Goal: Task Accomplishment & Management: Manage account settings

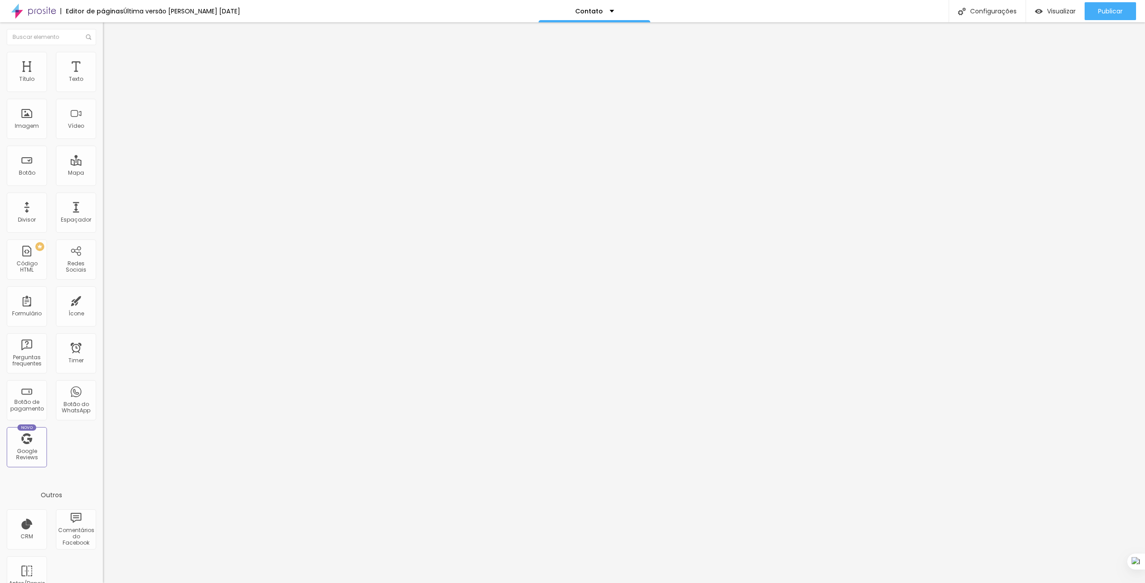
click at [103, 59] on li "Estilo" at bounding box center [154, 56] width 103 height 9
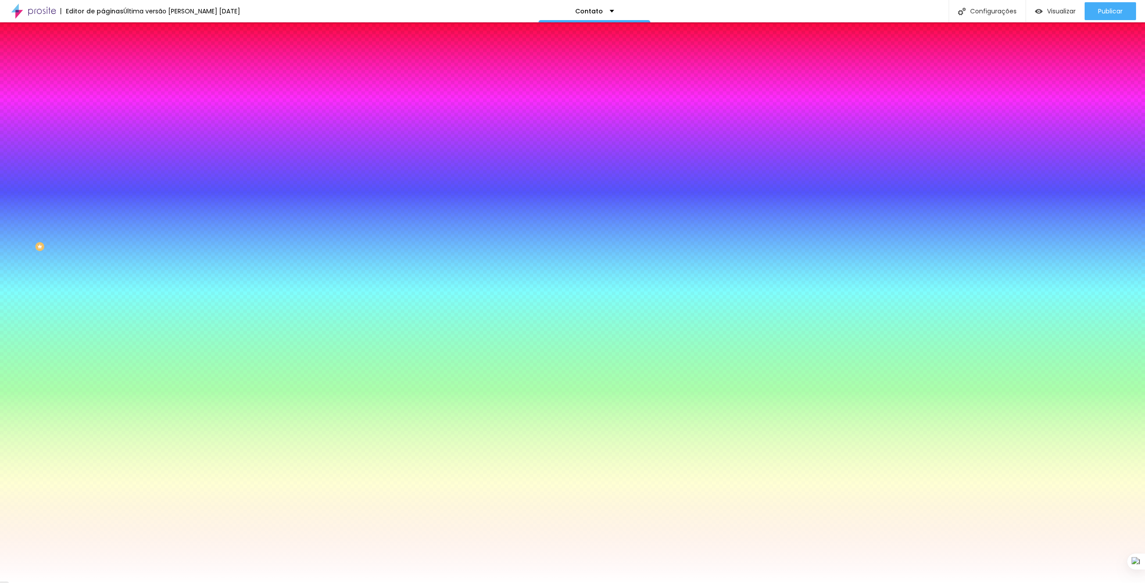
click at [103, 61] on li "Avançado" at bounding box center [154, 65] width 103 height 9
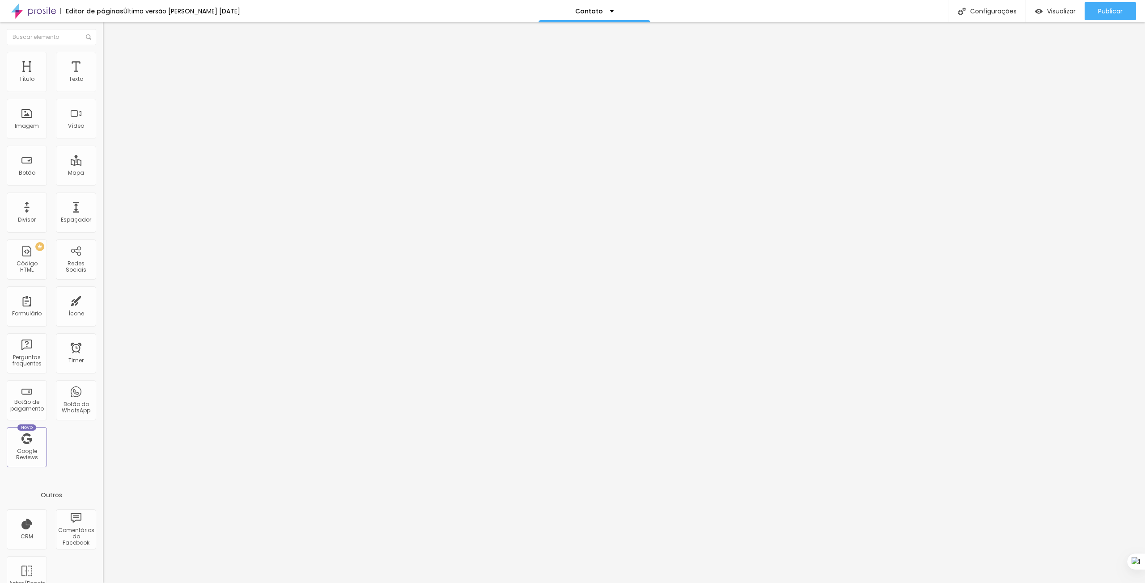
click at [103, 52] on li "Conteúdo" at bounding box center [154, 47] width 103 height 9
click at [109, 87] on div "Contato" at bounding box center [154, 83] width 91 height 8
click at [48, 583] on div "Contato" at bounding box center [44, 589] width 85 height 5
click at [103, 90] on img at bounding box center [105, 92] width 5 height 5
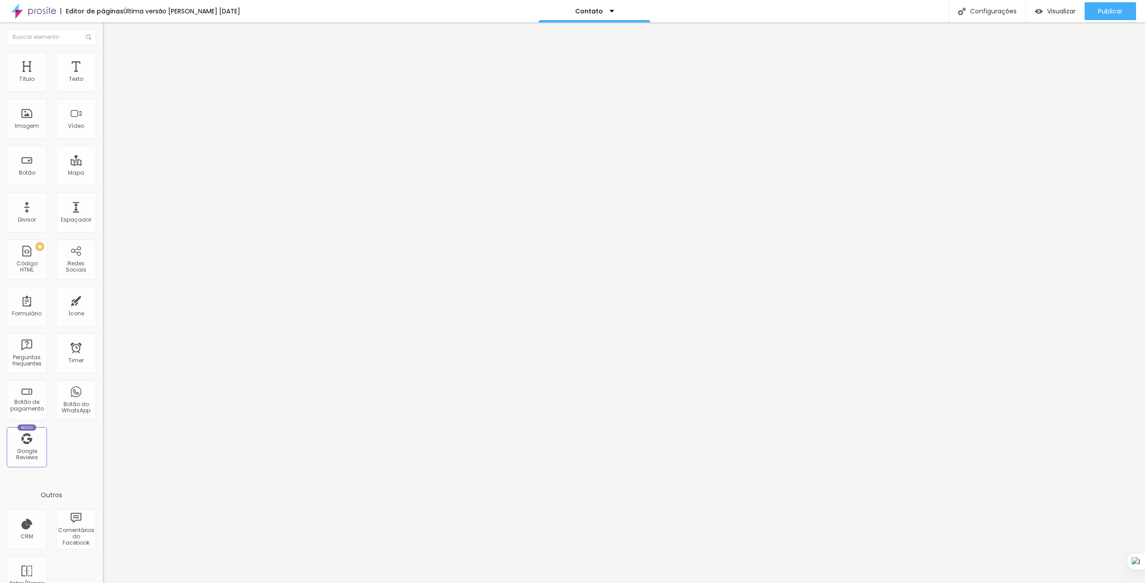
scroll to position [78, 0]
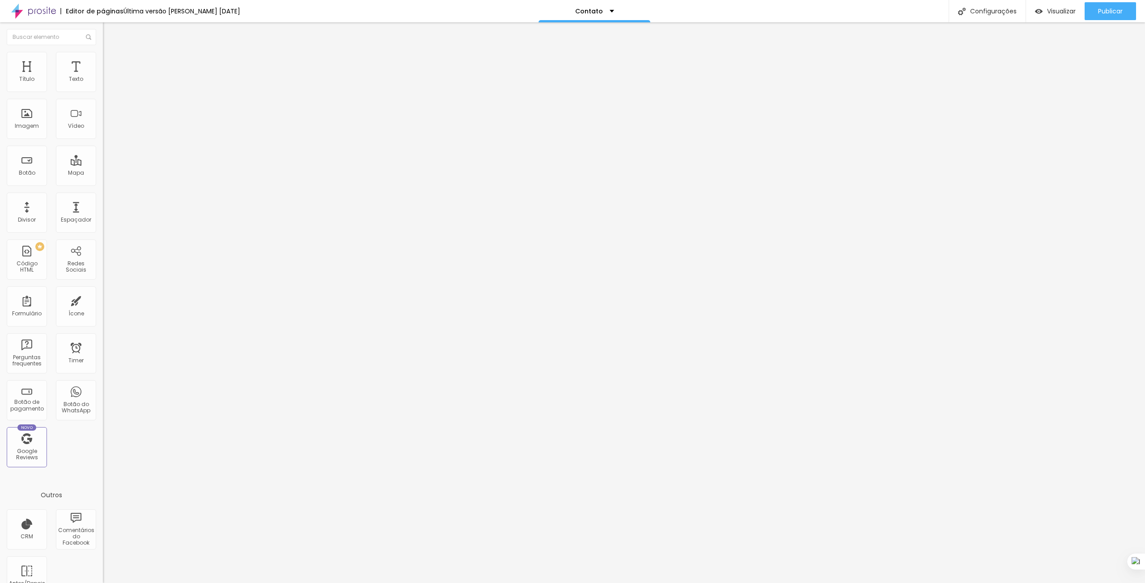
click at [110, 34] on img "button" at bounding box center [113, 32] width 7 height 7
click at [11, 33] on input "text" at bounding box center [51, 37] width 89 height 16
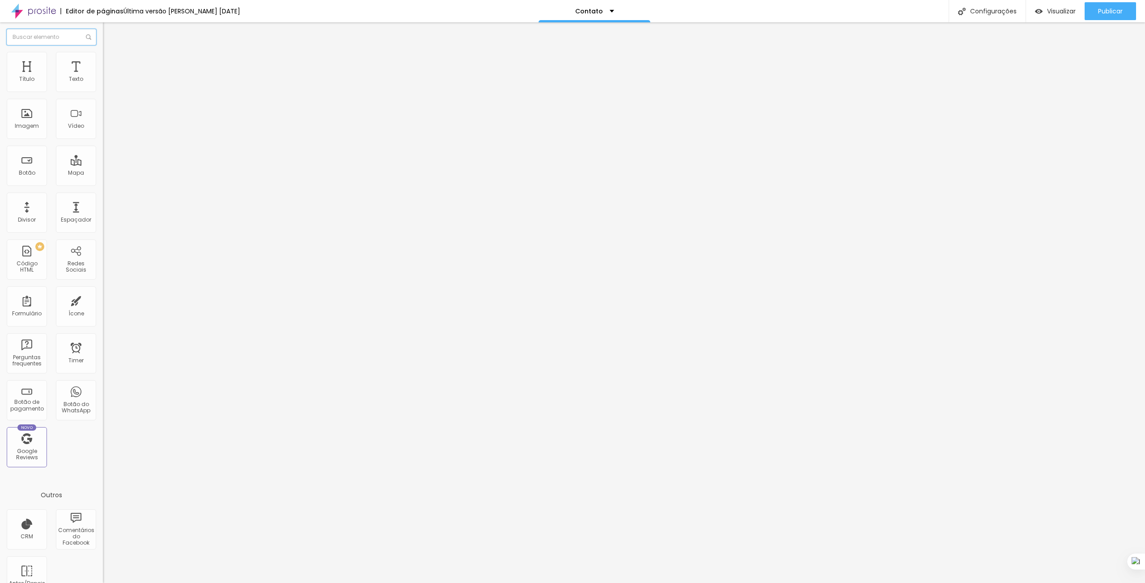
click at [11, 33] on input "text" at bounding box center [51, 37] width 89 height 16
click at [30, 32] on input "text" at bounding box center [51, 37] width 89 height 16
click at [103, 58] on li "Estilo" at bounding box center [154, 56] width 103 height 9
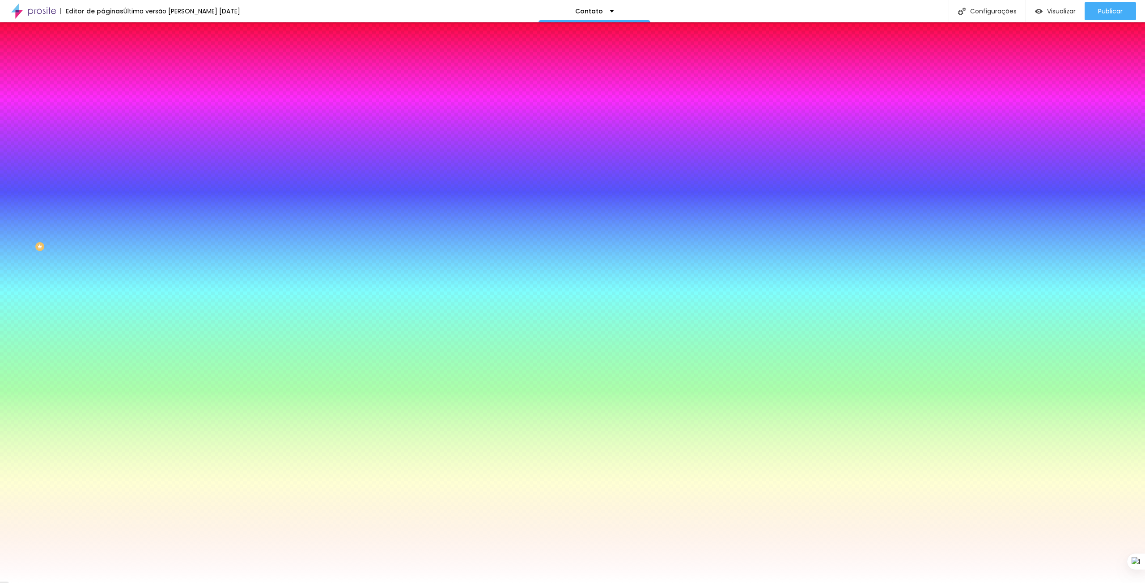
click at [103, 61] on img at bounding box center [107, 65] width 8 height 8
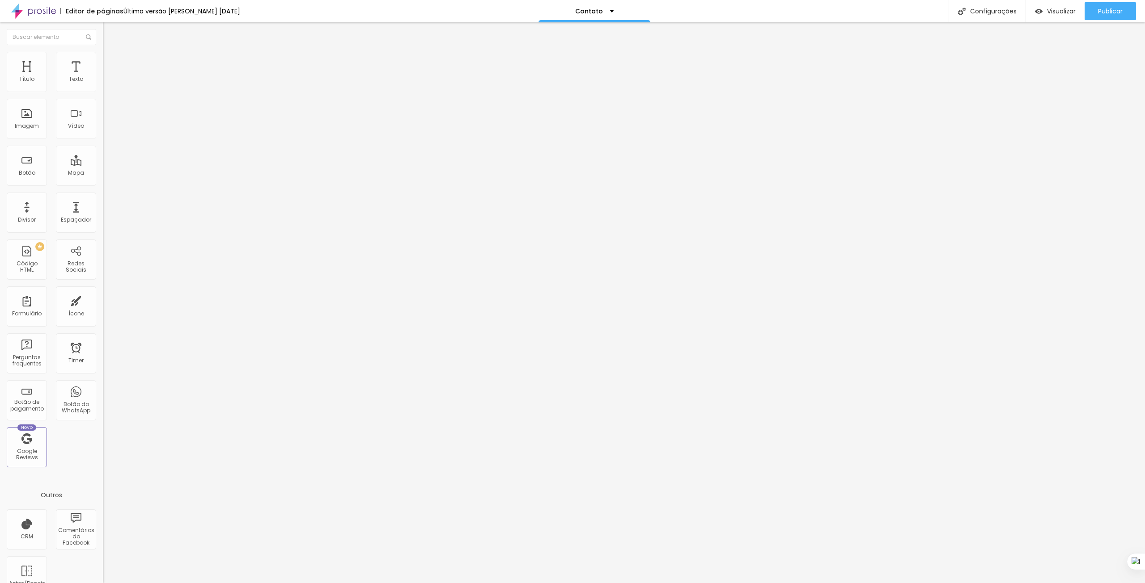
type input "19"
type input "20"
type input "21"
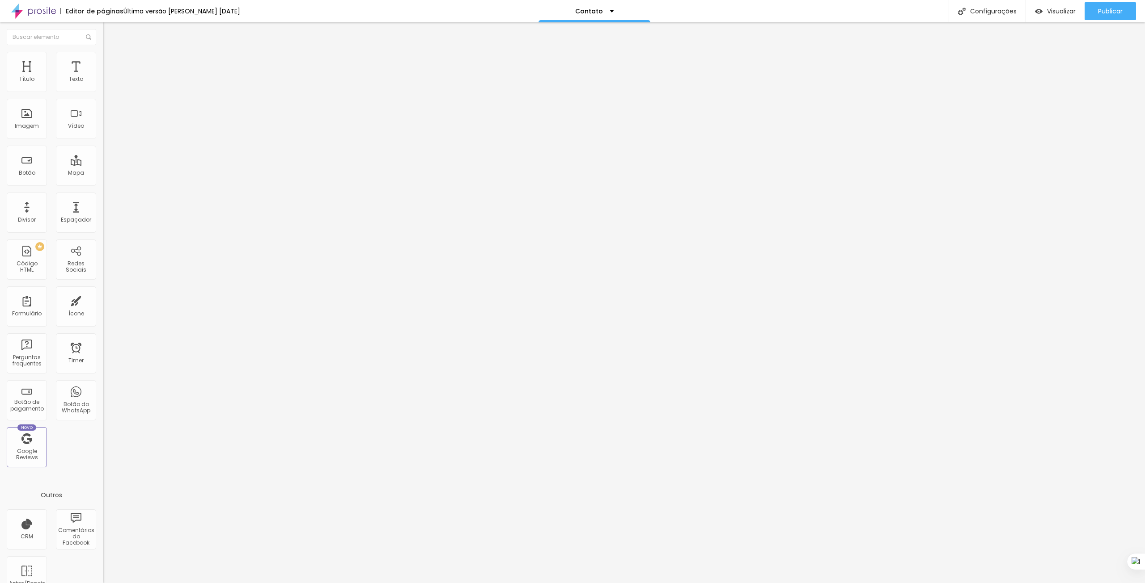
type input "21"
type input "22"
type input "23"
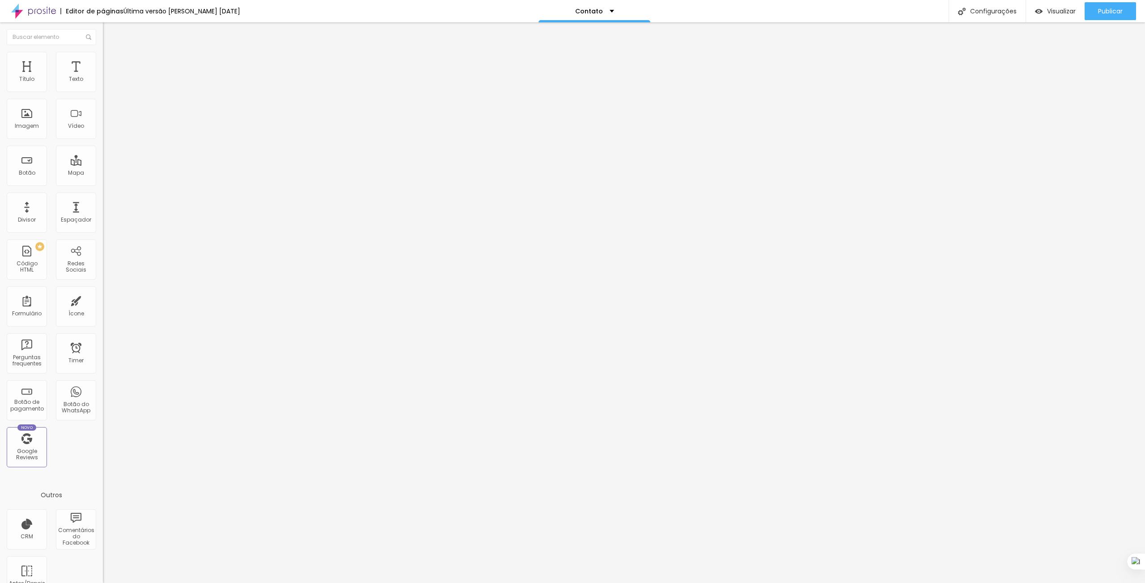
type input "24"
type input "25"
type input "27"
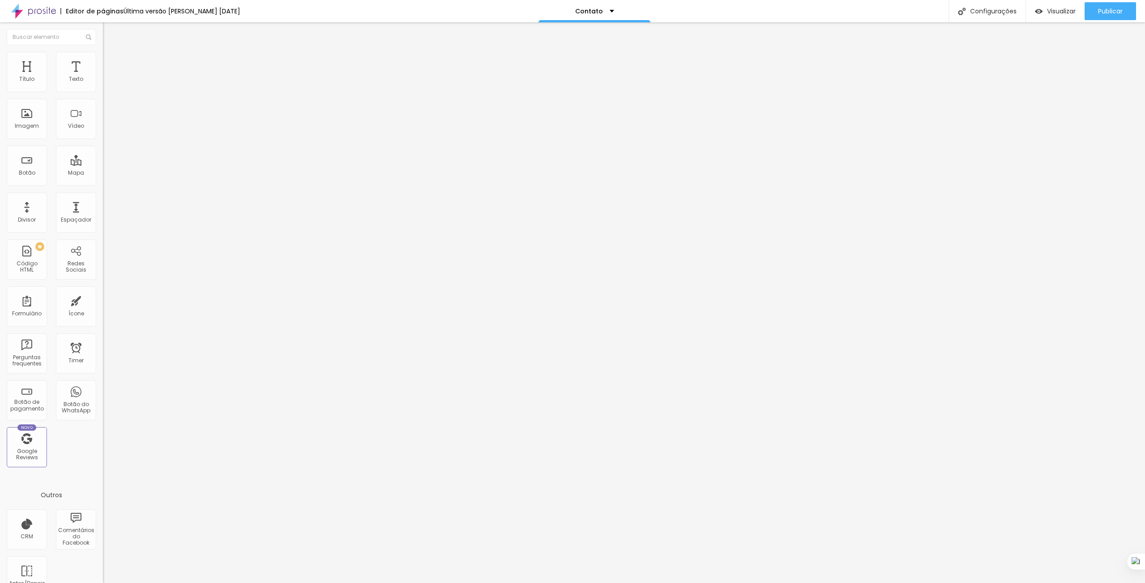
type input "27"
type input "28"
type input "29"
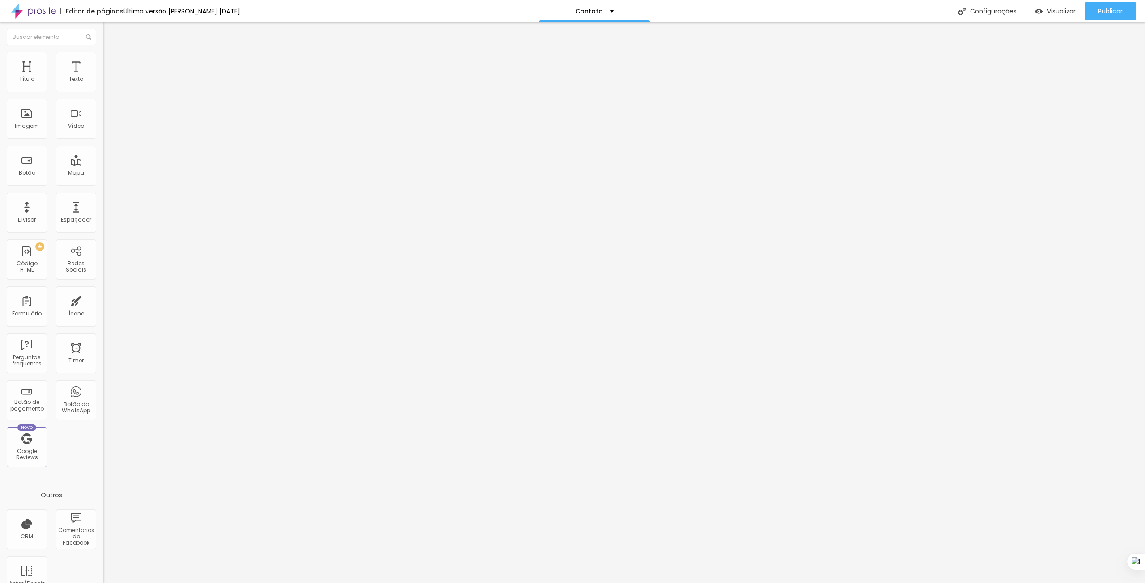
type input "30"
type input "32"
type input "33"
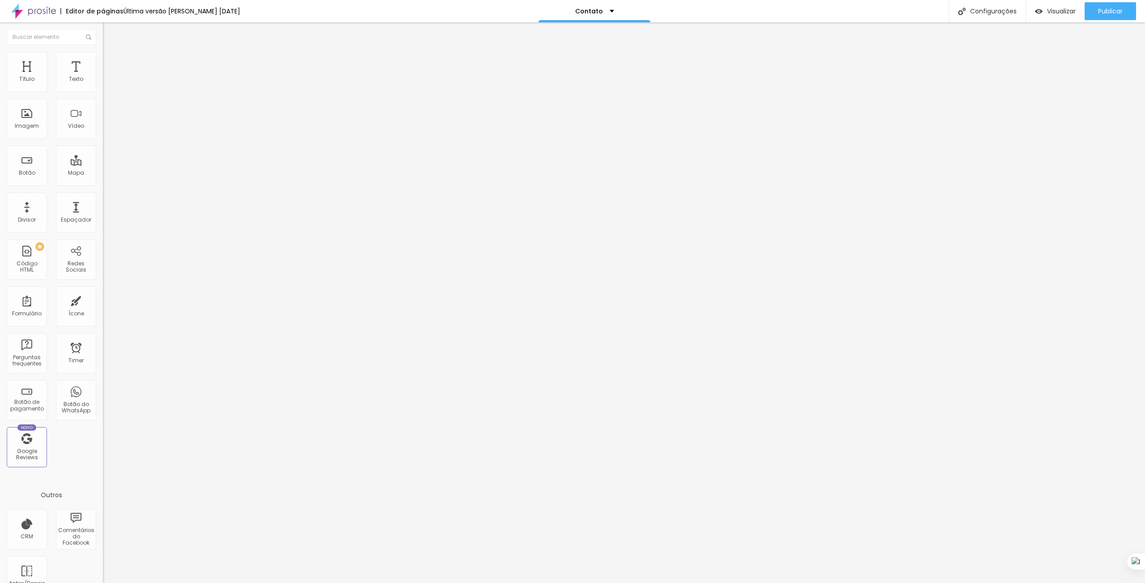
type input "33"
type input "34"
type input "35"
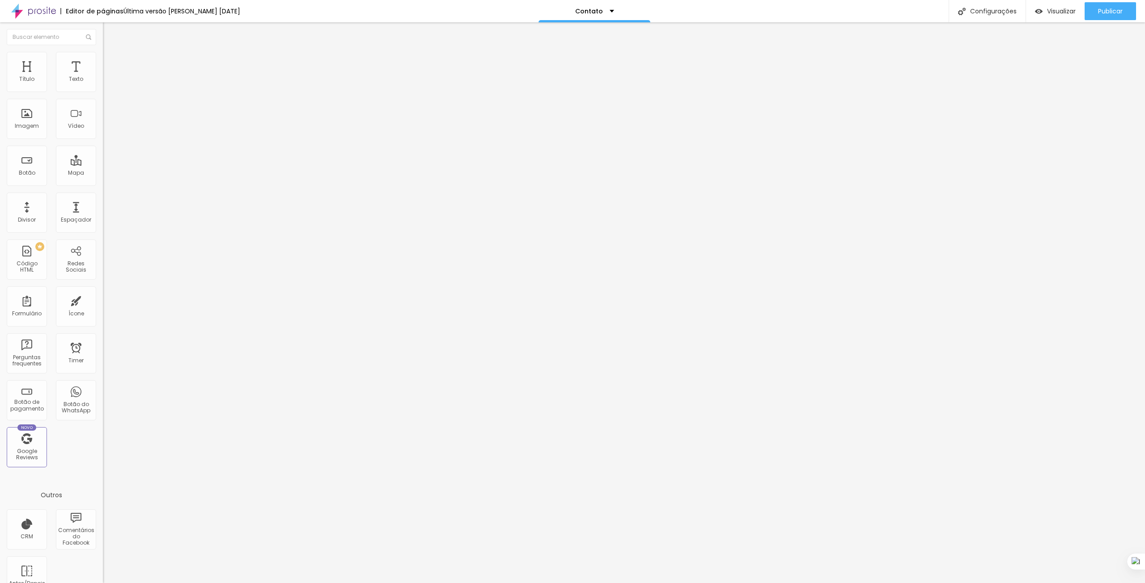
type input "36"
type input "37"
type input "38"
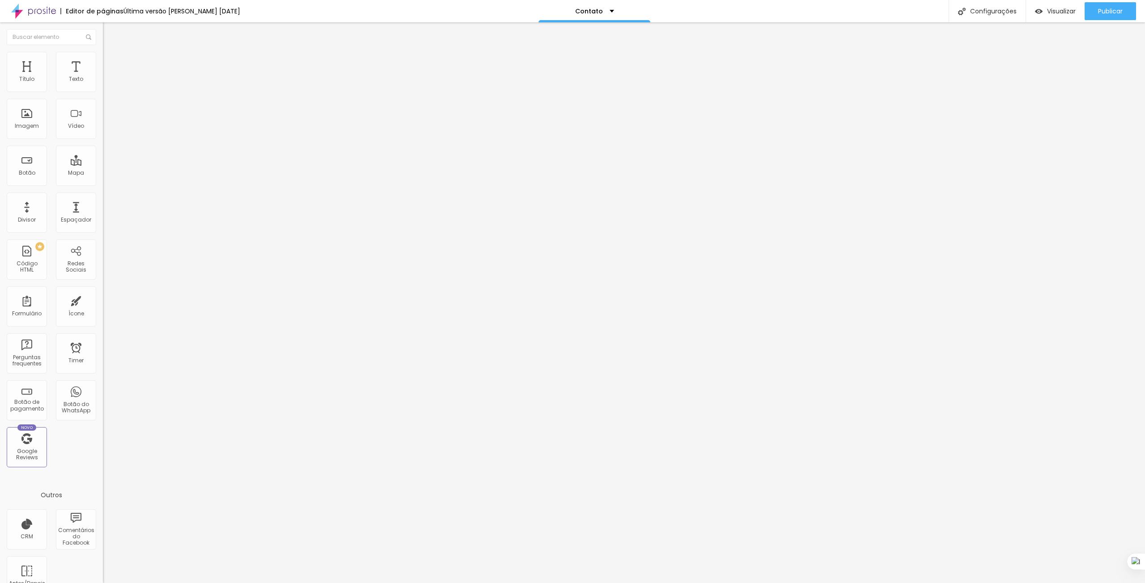
type input "38"
type input "39"
type input "38"
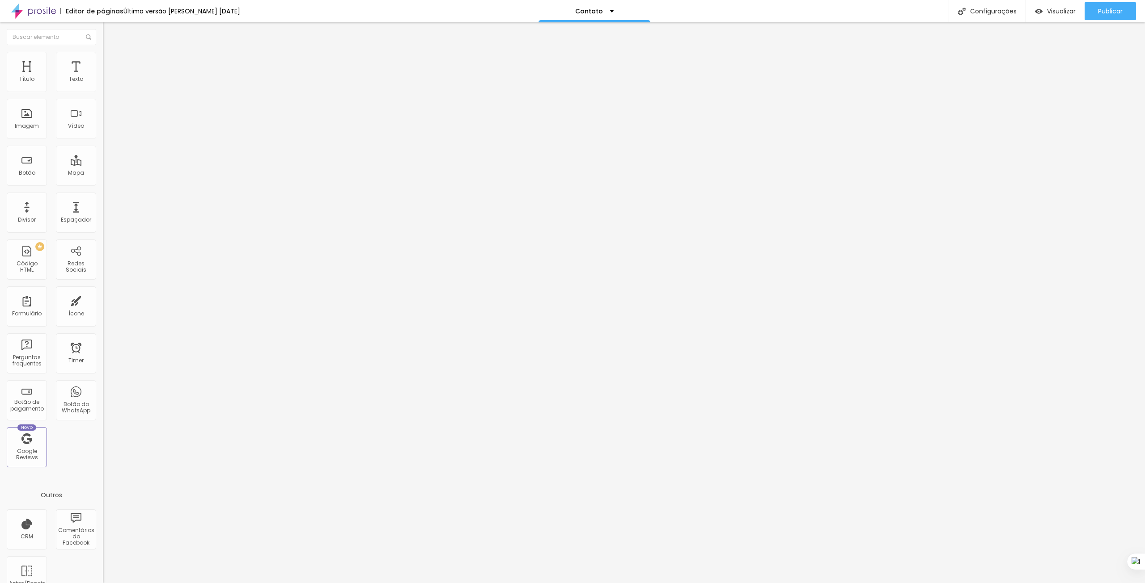
type input "37"
type input "36"
type input "35"
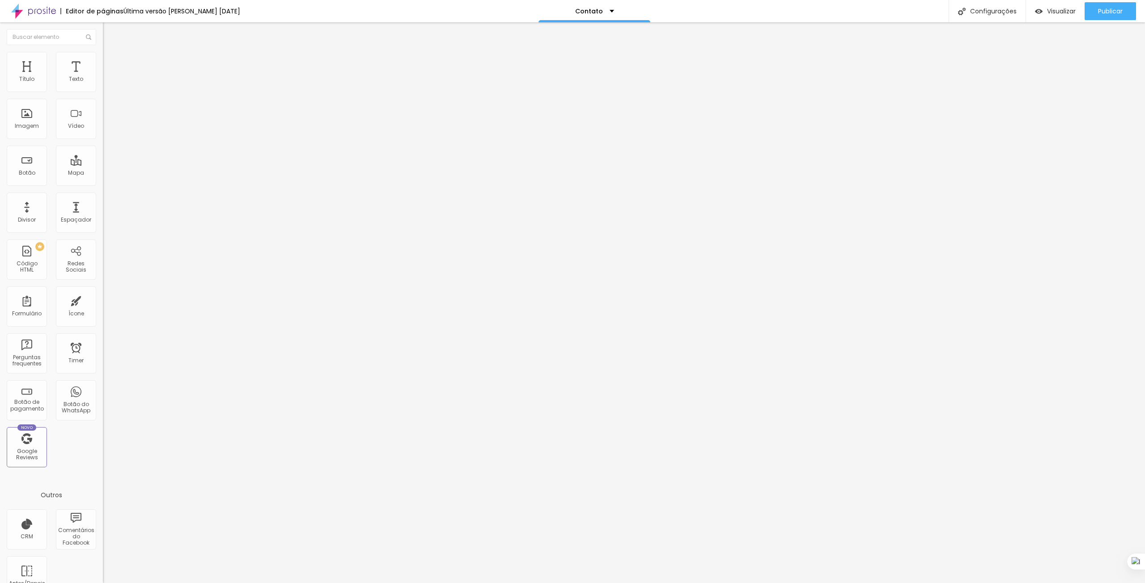
type input "35"
type input "34"
type input "32"
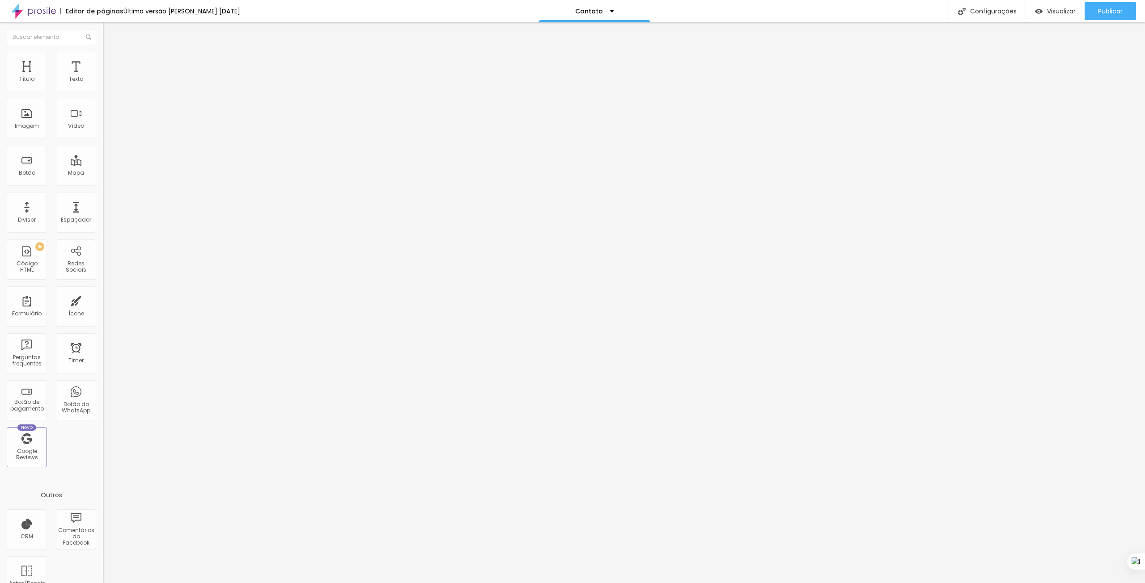
type input "31"
type input "30"
drag, startPoint x: 31, startPoint y: 85, endPoint x: 37, endPoint y: 82, distance: 7.0
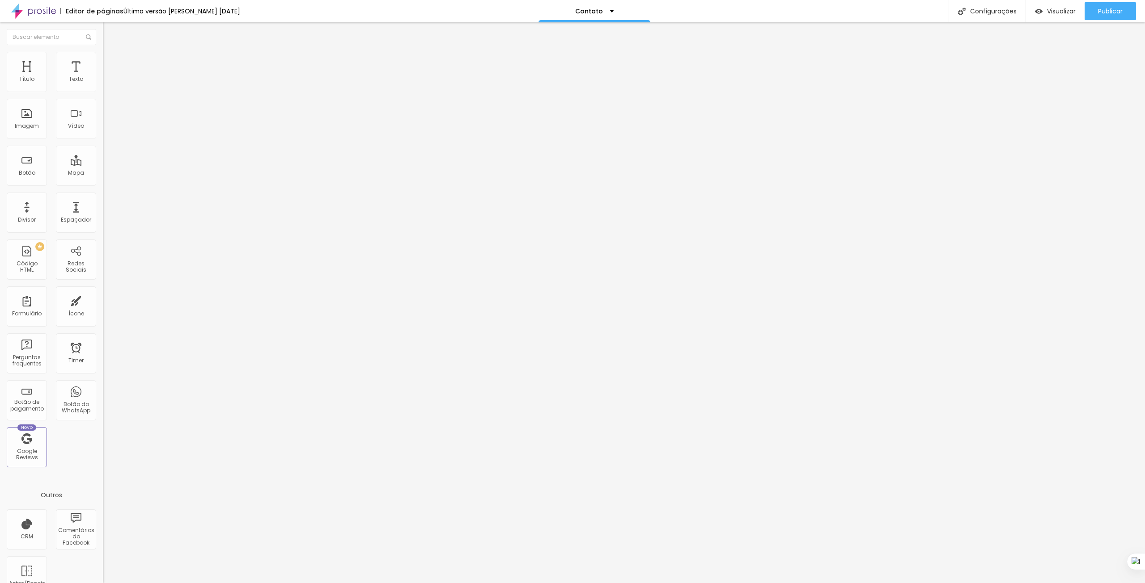
type input "30"
click at [103, 173] on input "range" at bounding box center [132, 176] width 58 height 7
type input "18"
type input "21"
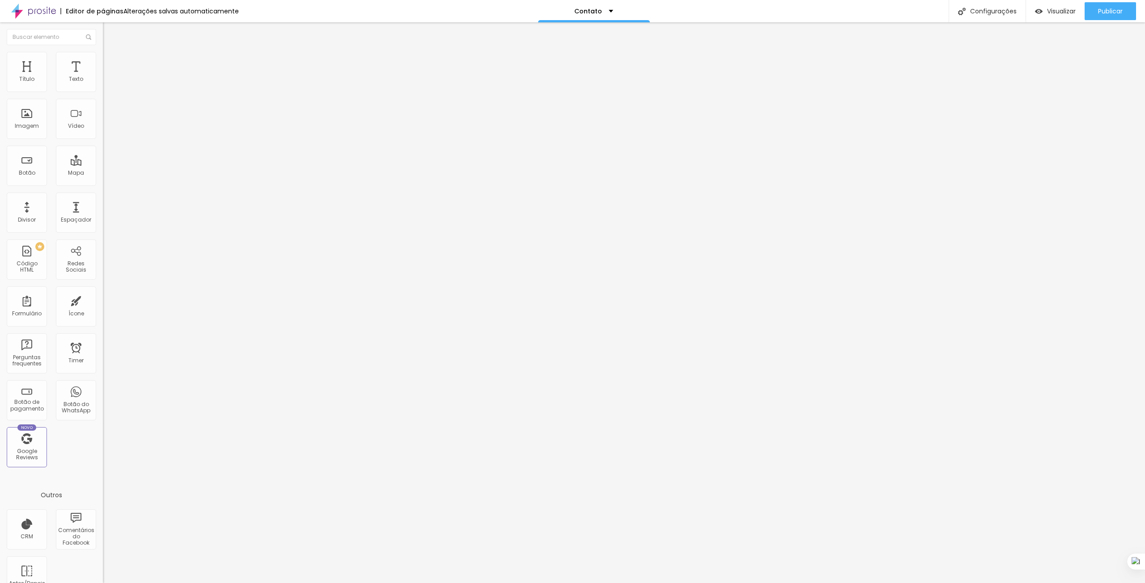
type input "21"
type input "23"
type input "24"
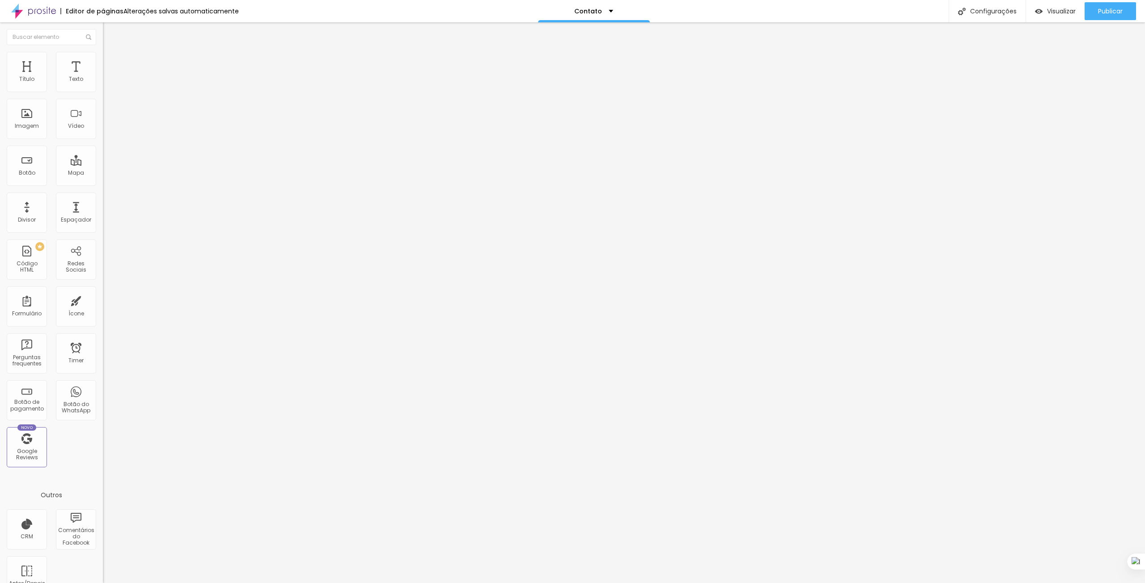
type input "25"
type input "26"
type input "27"
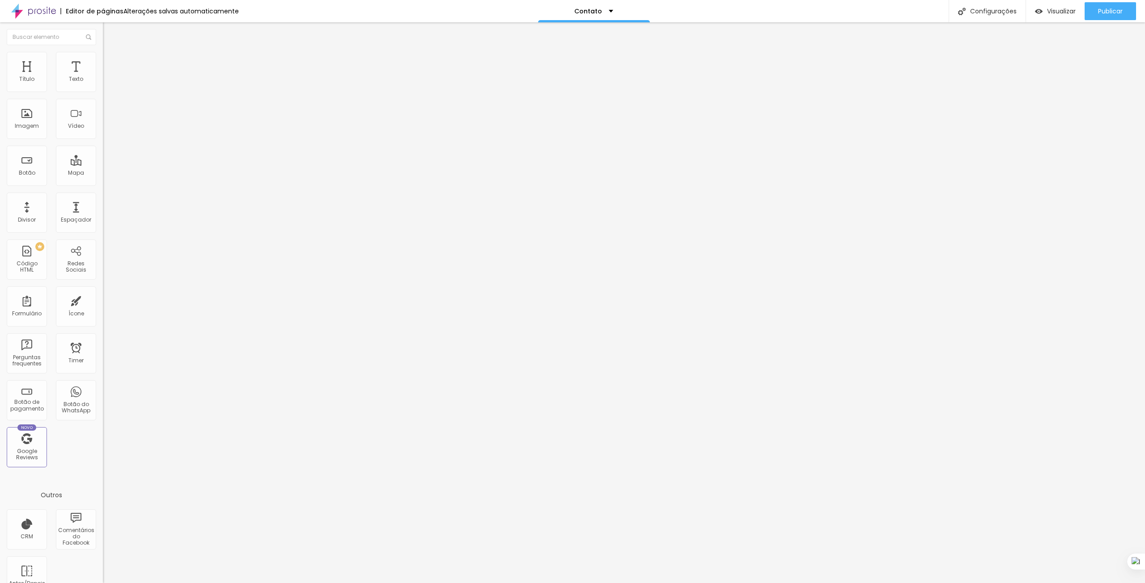
type input "27"
type input "29"
type input "30"
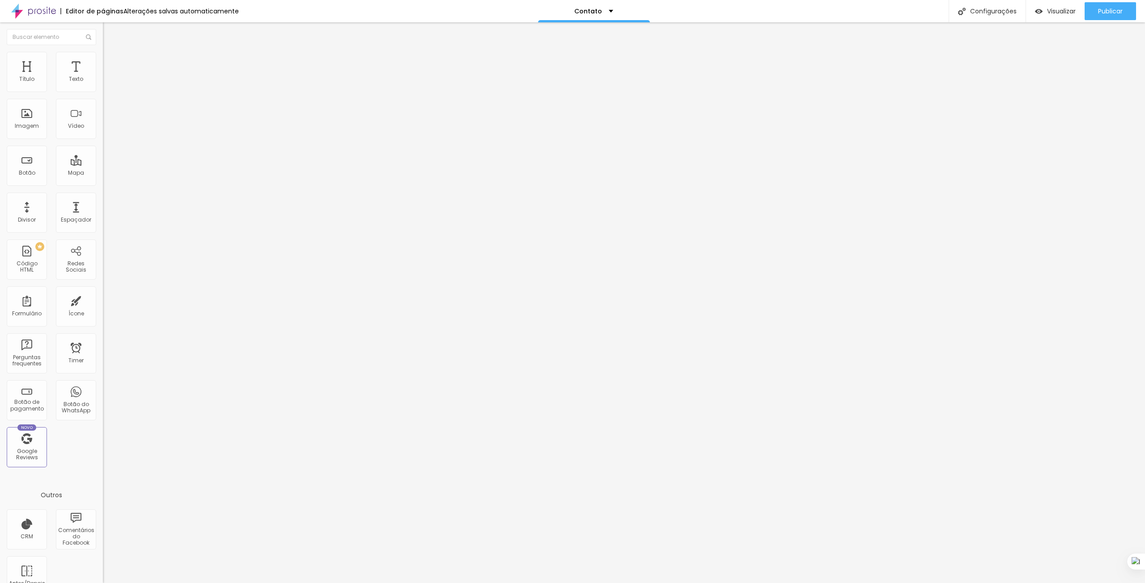
type input "31"
type input "32"
type input "33"
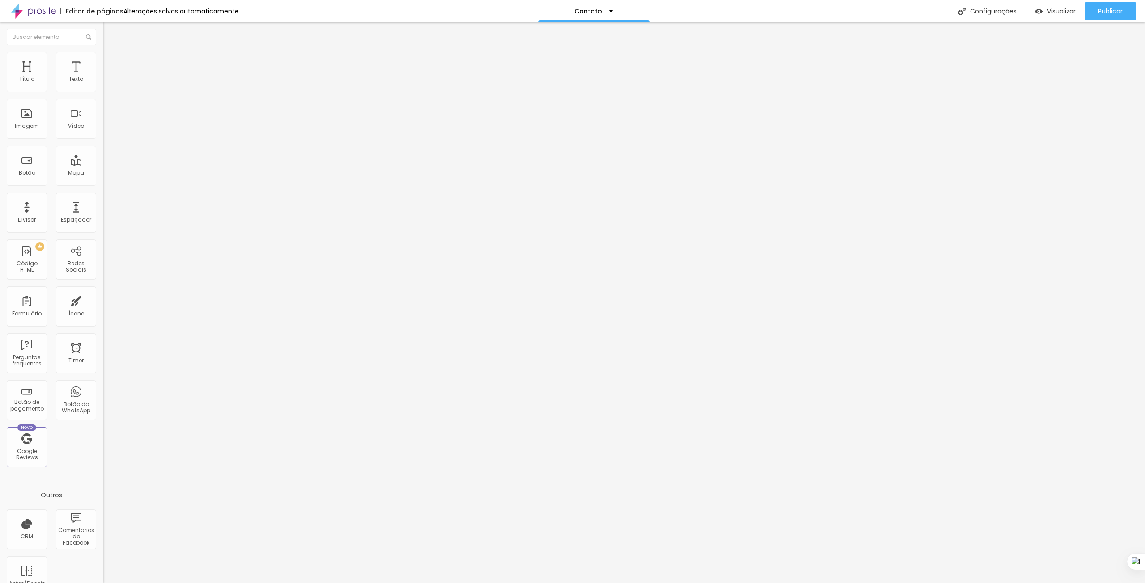
type input "33"
type input "34"
type input "35"
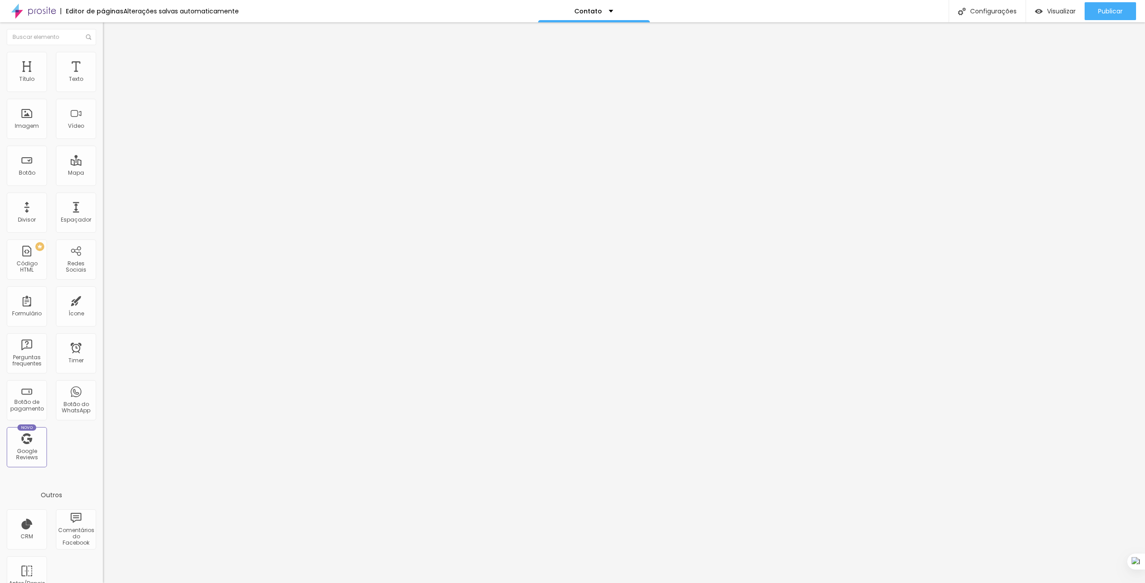
type input "36"
type input "37"
type input "38"
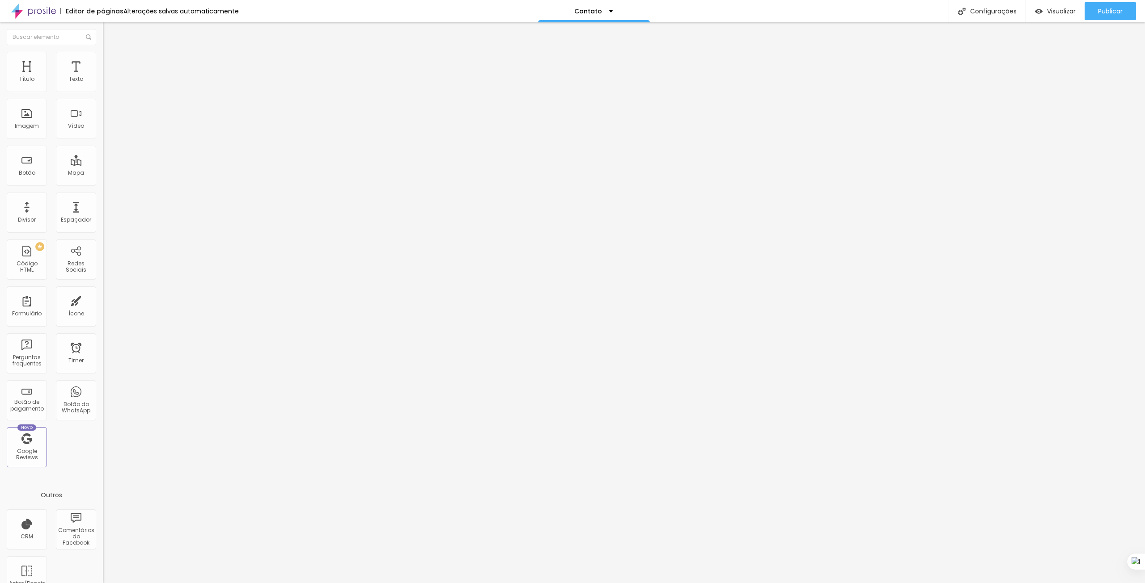
type input "38"
type input "39"
type input "40"
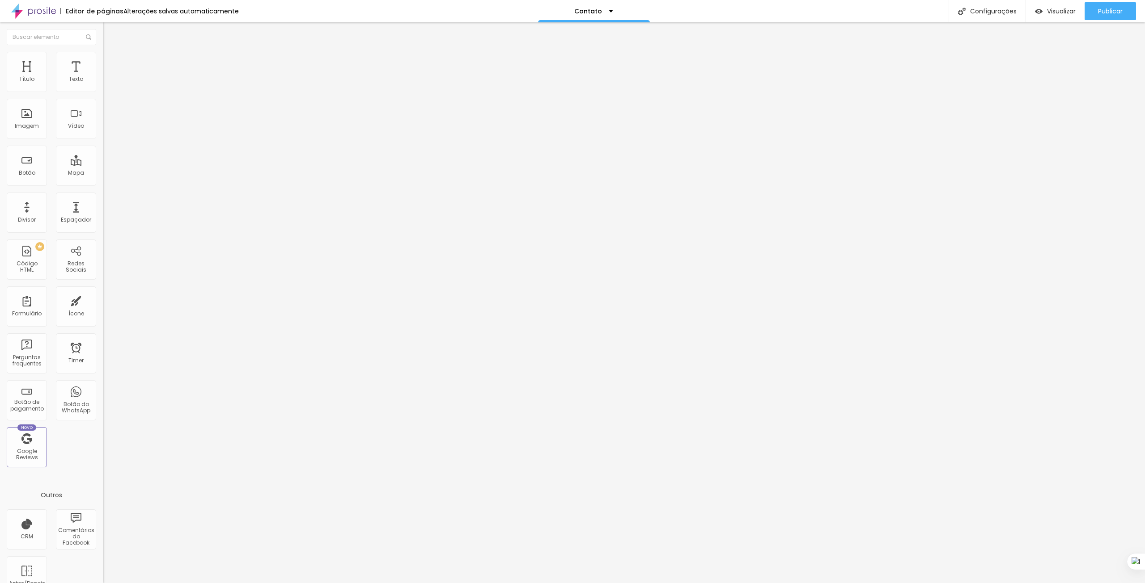
type input "41"
type input "43"
type input "44"
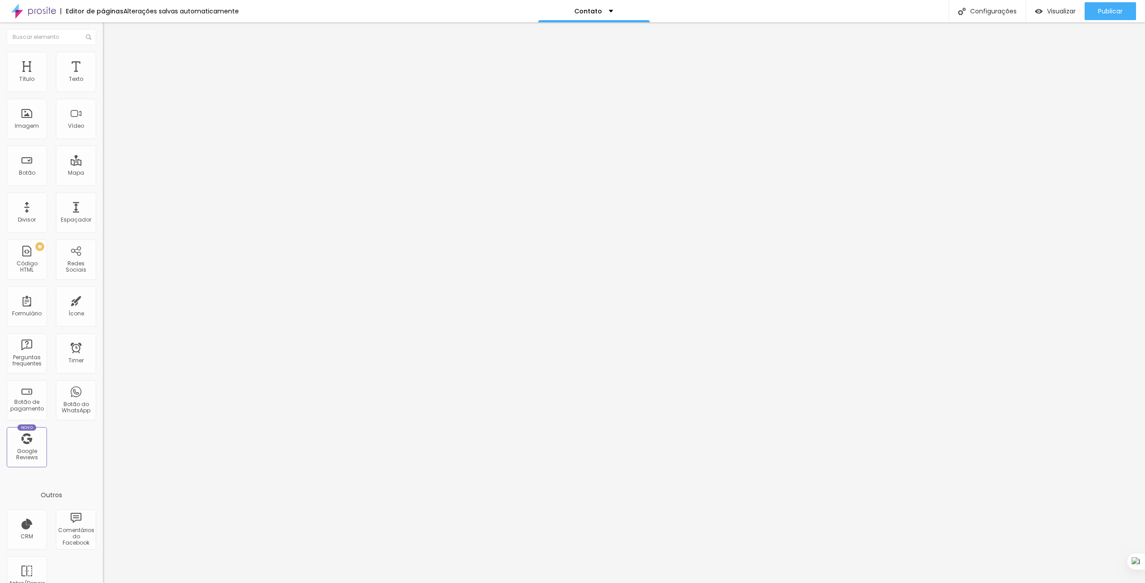
type input "44"
type input "45"
type input "46"
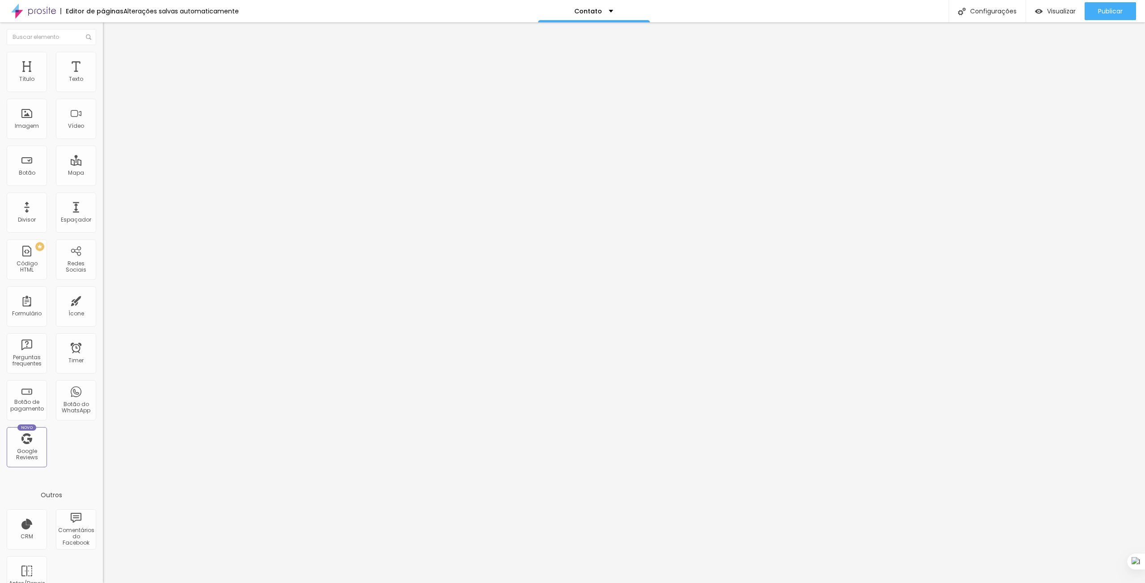
type input "47"
type input "49"
type input "50"
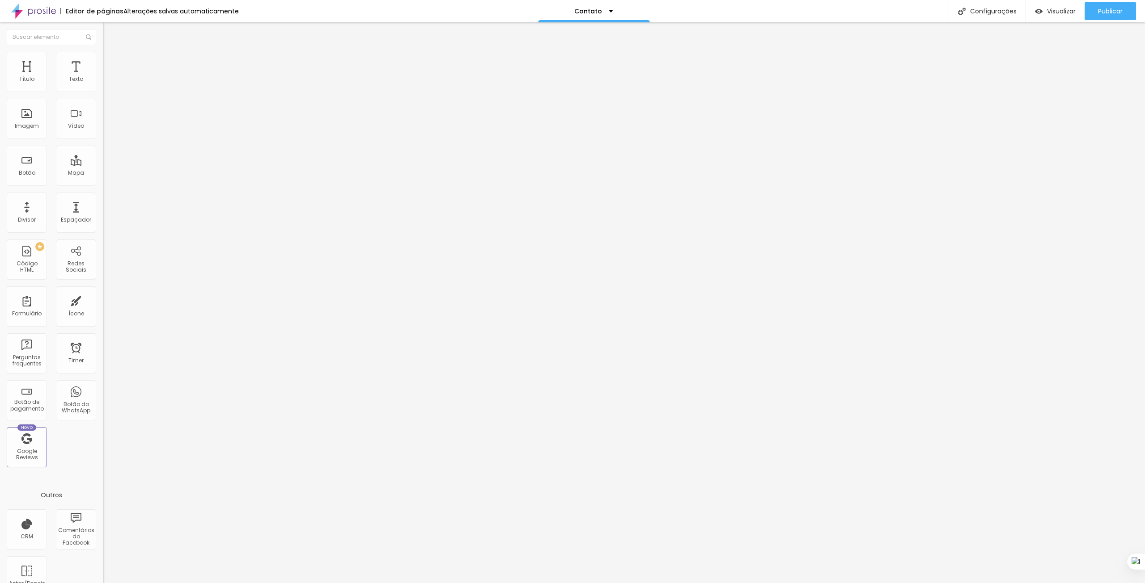
type input "50"
type input "51"
type input "50"
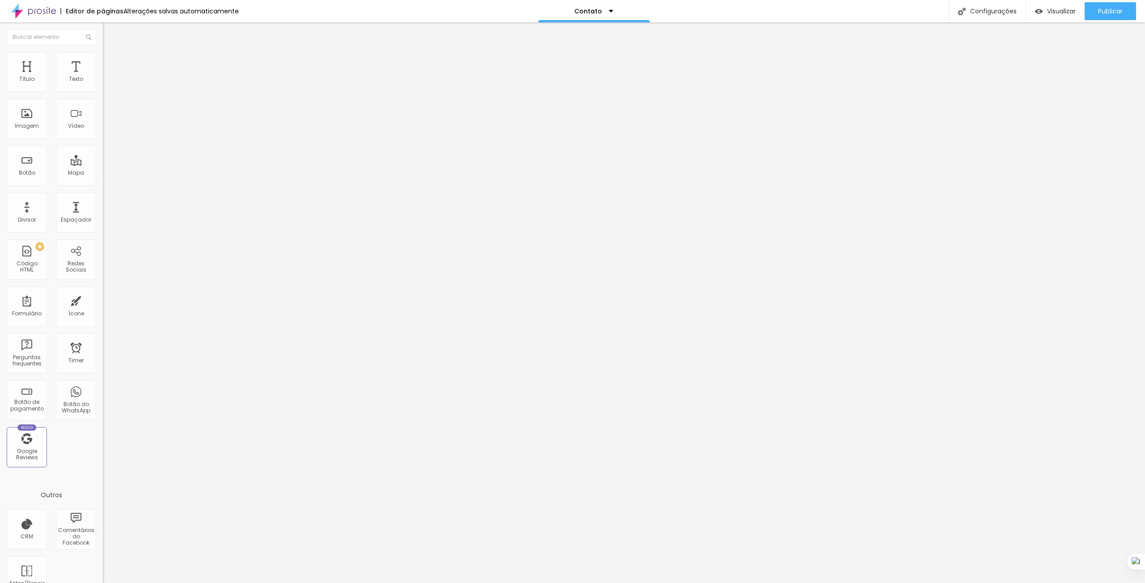
type input "49"
type input "48"
type input "46"
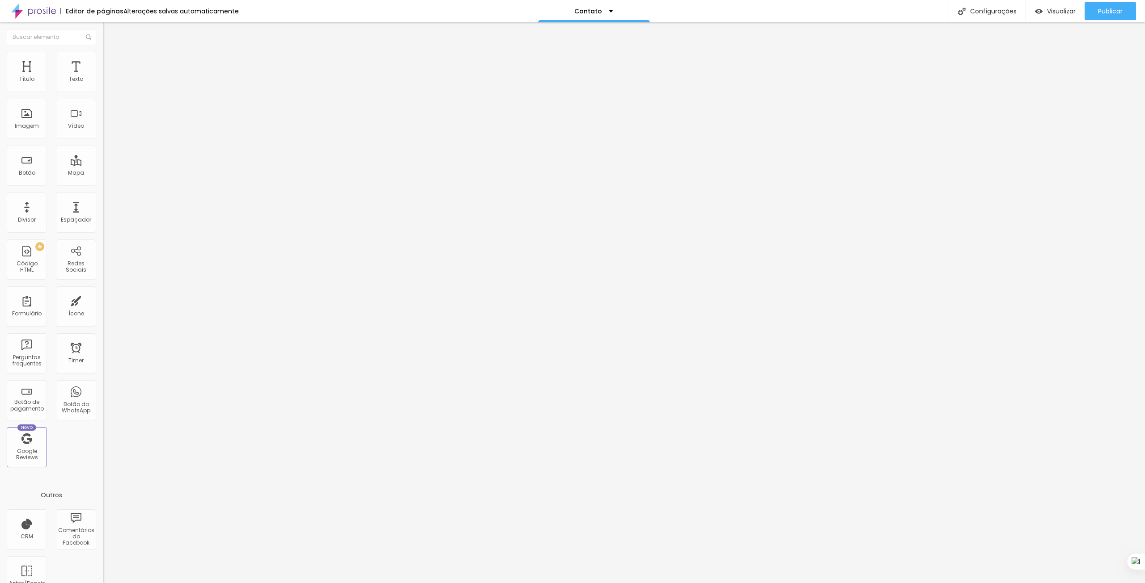
type input "46"
type input "45"
type input "44"
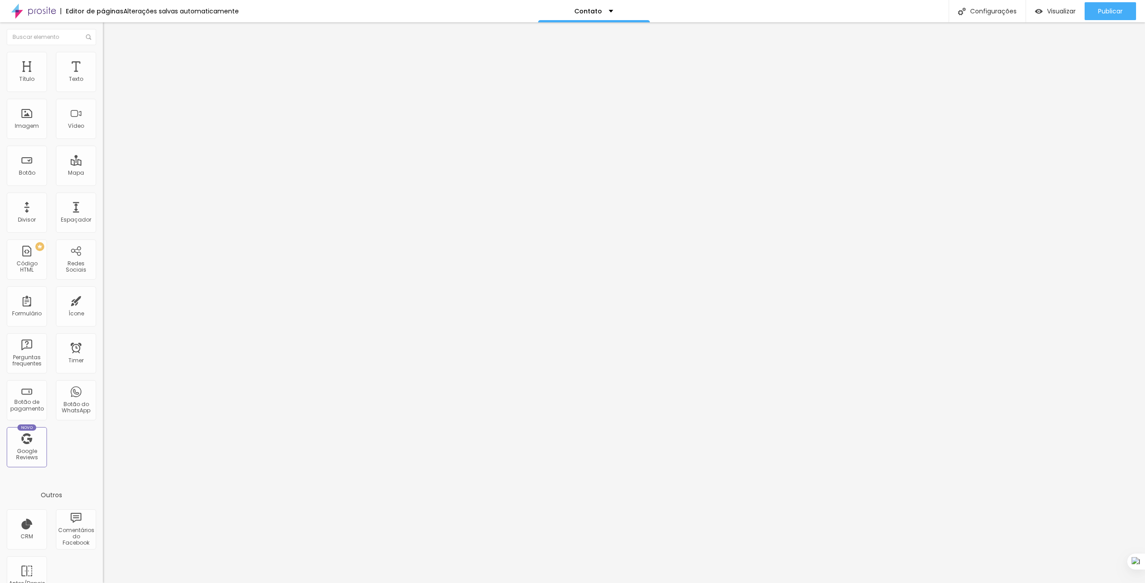
type input "43"
type input "39"
type input "38"
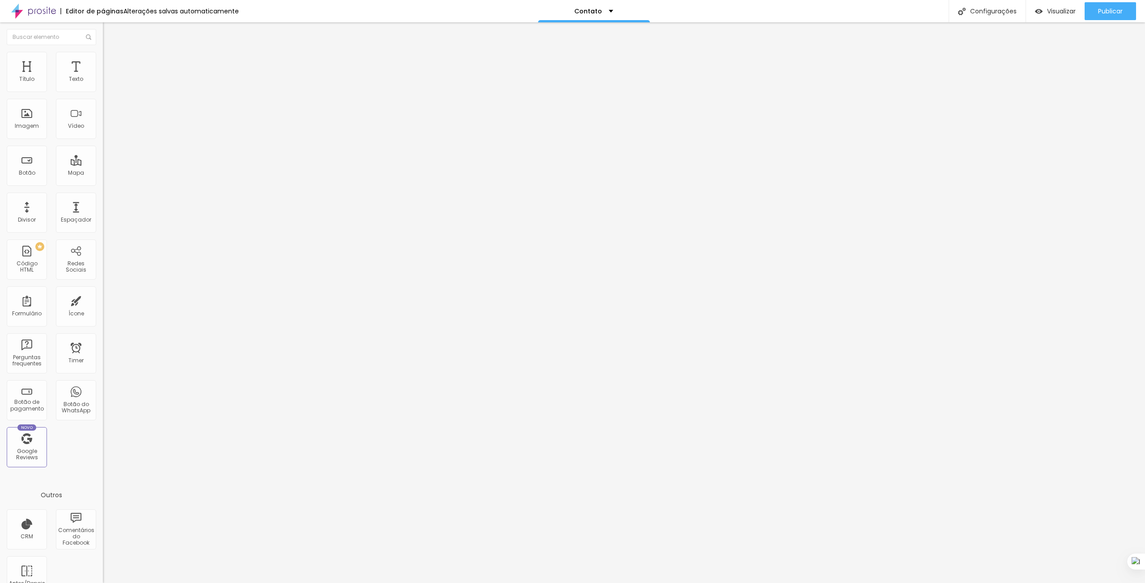
type input "38"
type input "37"
type input "36"
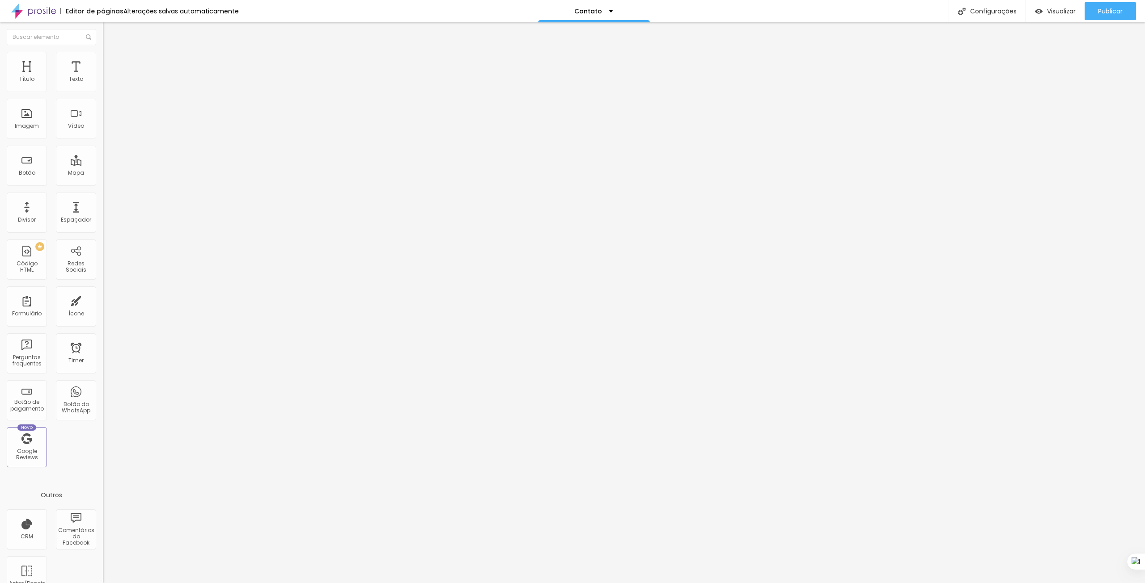
type input "35"
type input "34"
type input "32"
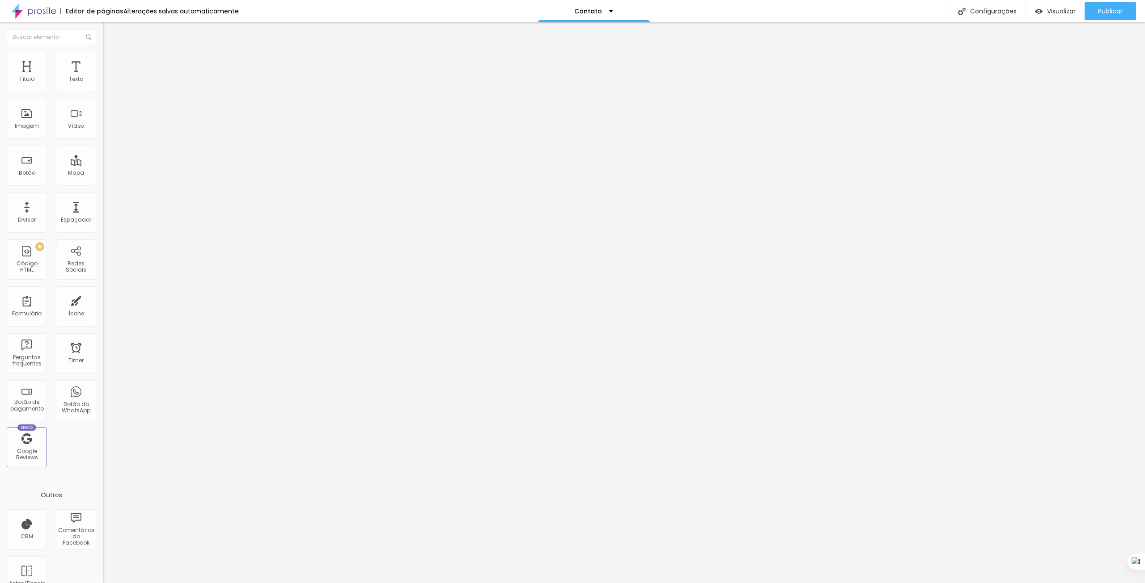
type input "32"
type input "31"
type input "30"
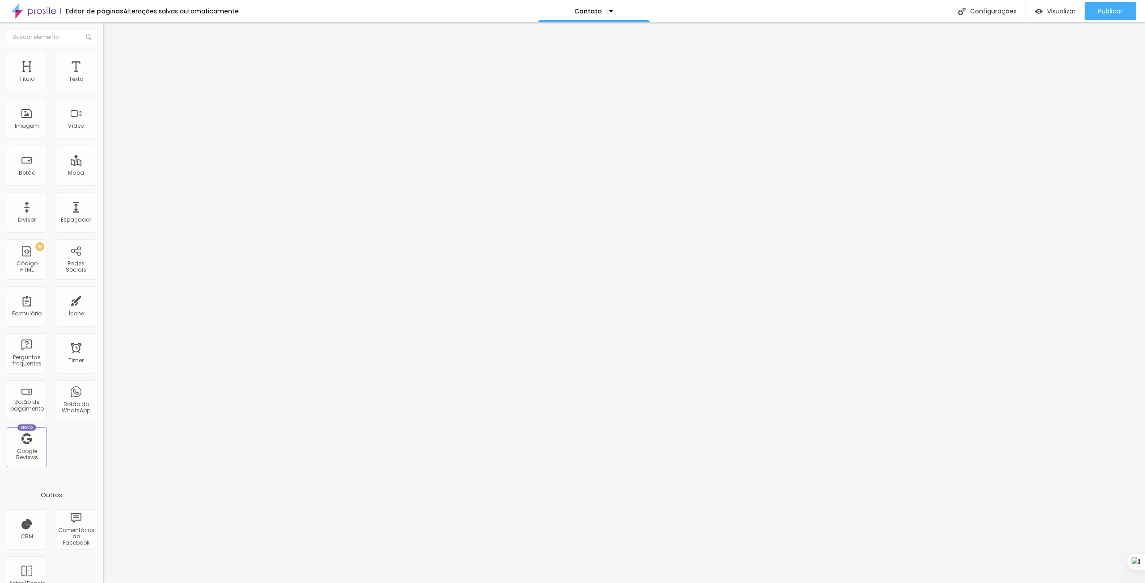
type input "29"
type input "28"
type input "27"
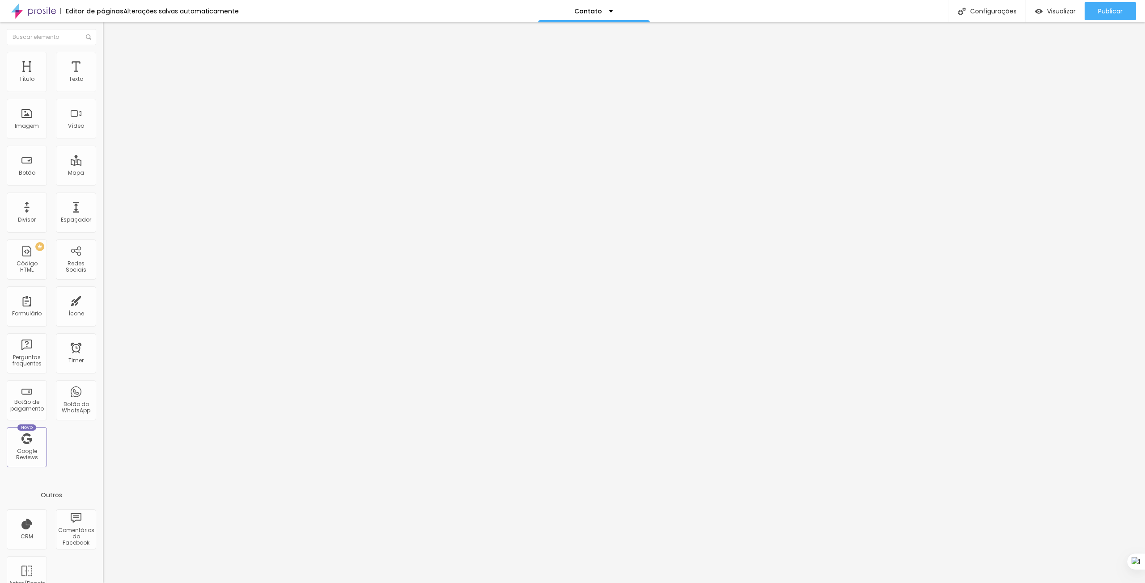
type input "27"
type input "26"
type input "24"
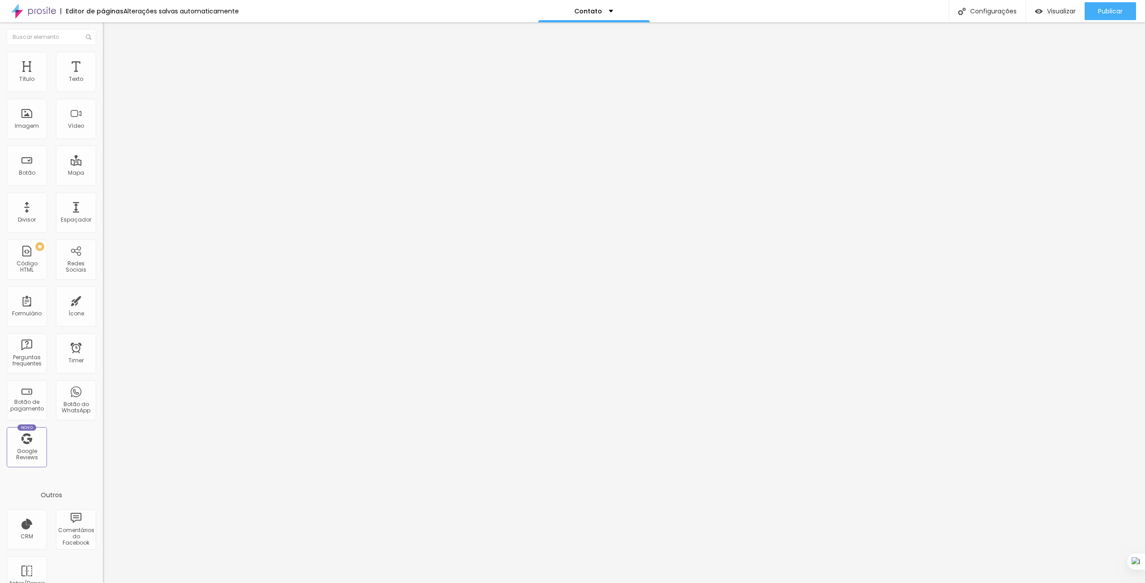
type input "23"
type input "22"
type input "21"
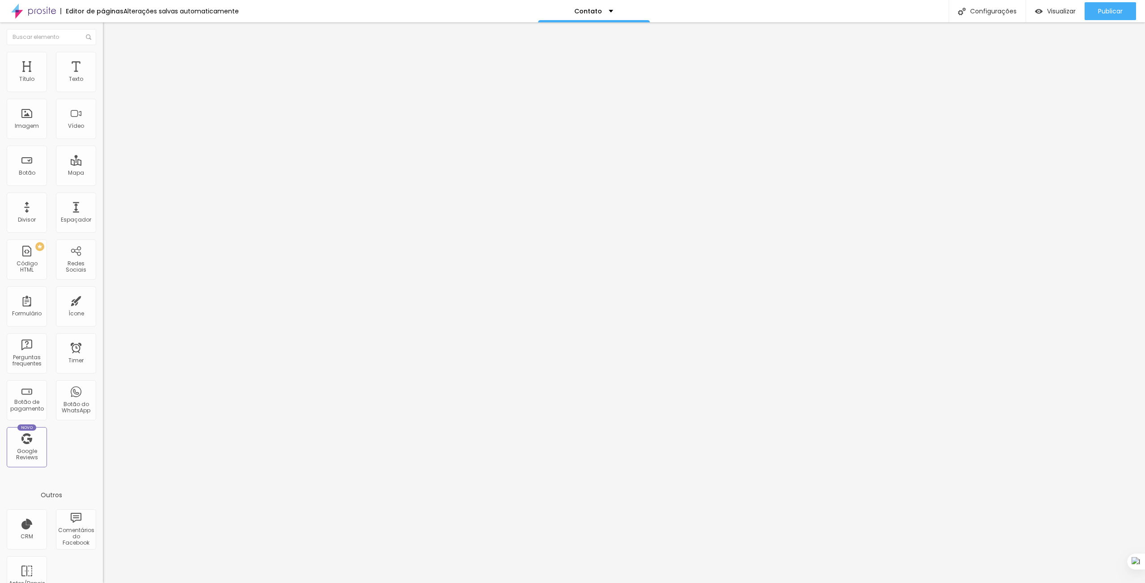
type input "21"
type input "19"
type input "17"
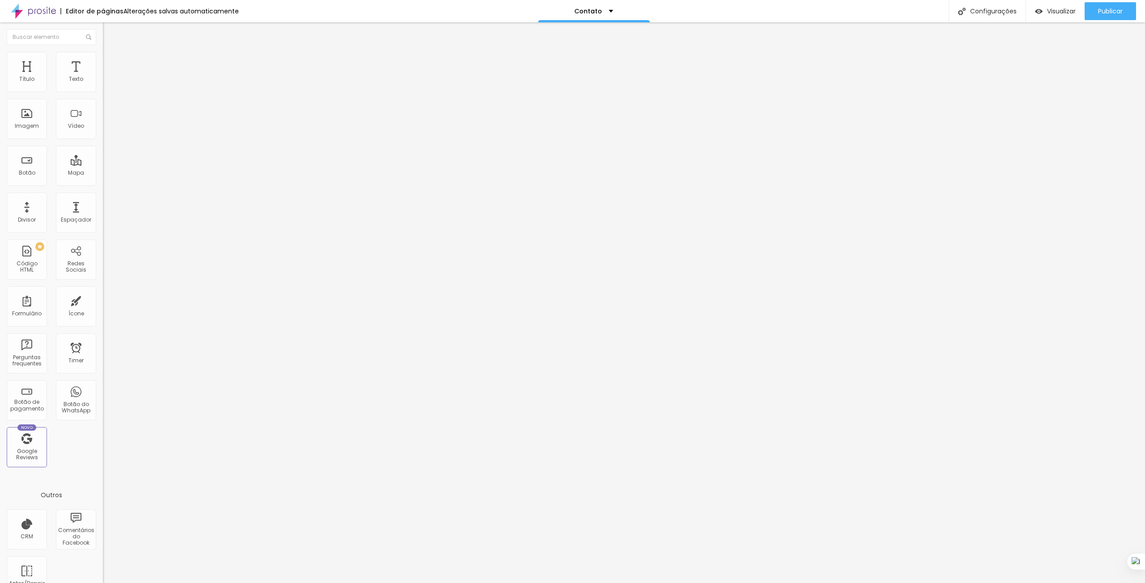
type input "15"
type input "14"
type input "12"
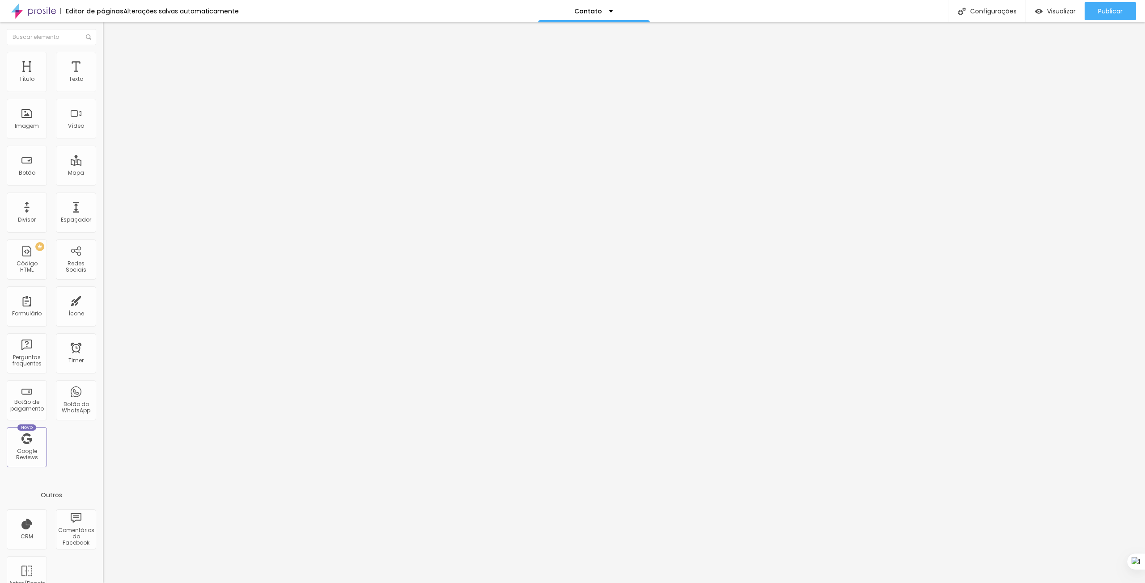
type input "12"
type input "10"
type input "8"
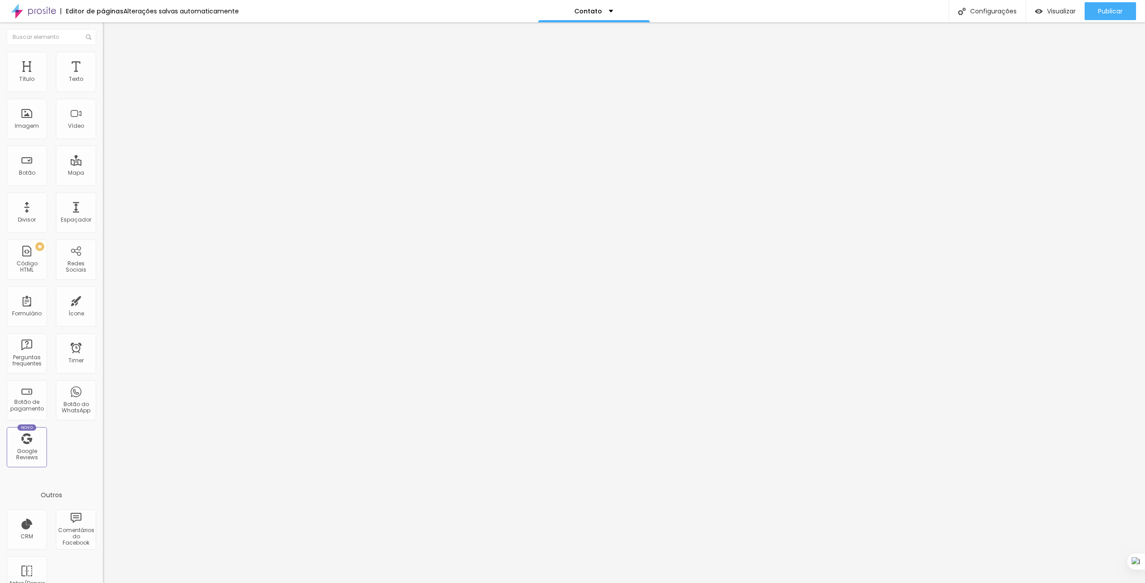
type input "7"
type input "6"
type input "5"
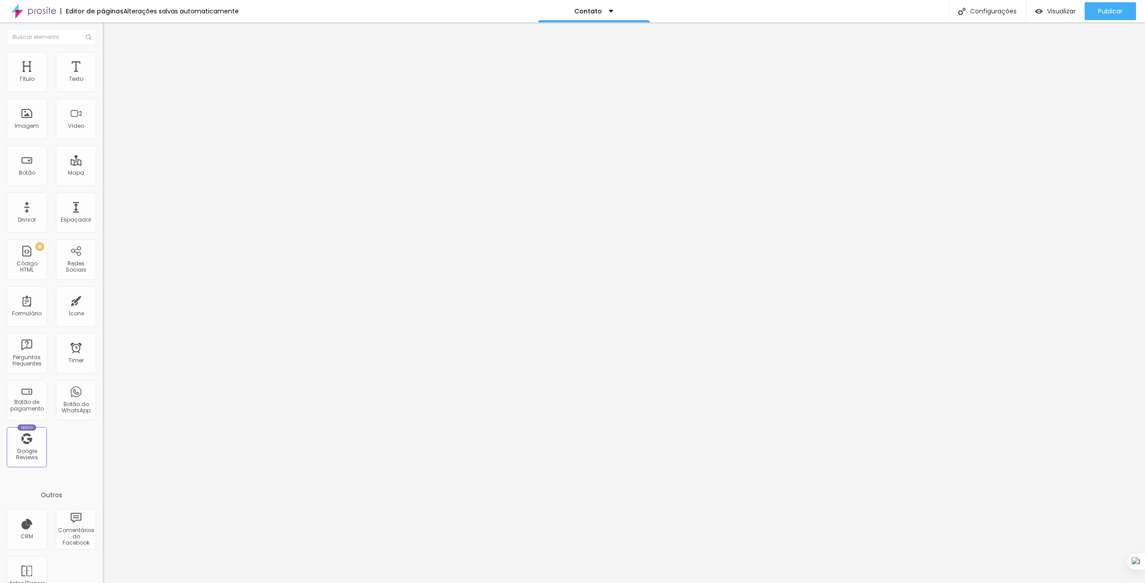
type input "5"
type input "4"
type input "2"
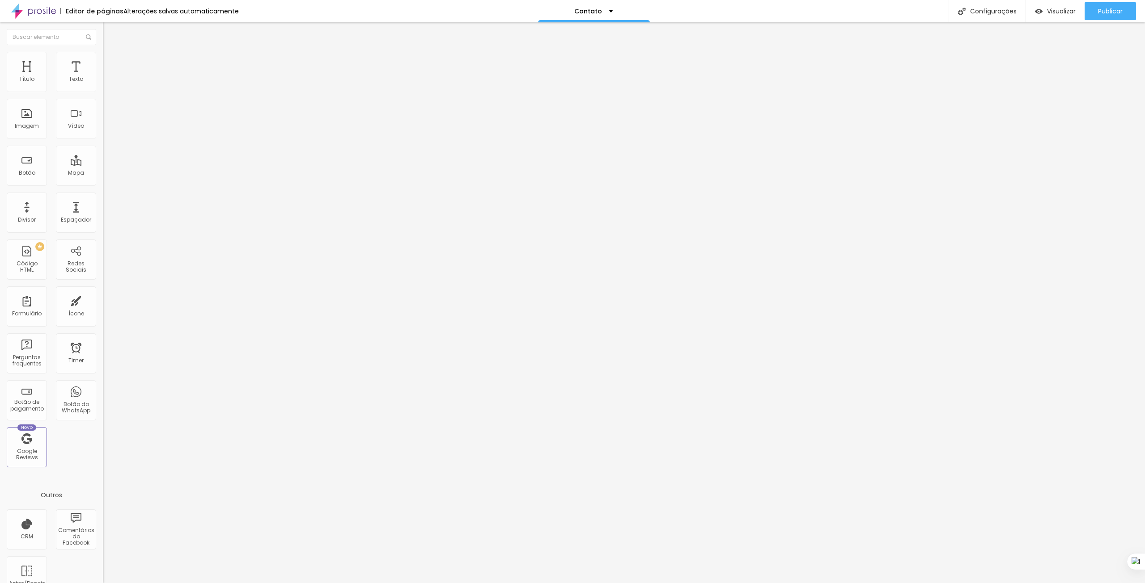
type input "0"
drag, startPoint x: 30, startPoint y: 105, endPoint x: 10, endPoint y: 119, distance: 25.1
type input "0"
click at [103, 300] on input "range" at bounding box center [132, 303] width 58 height 7
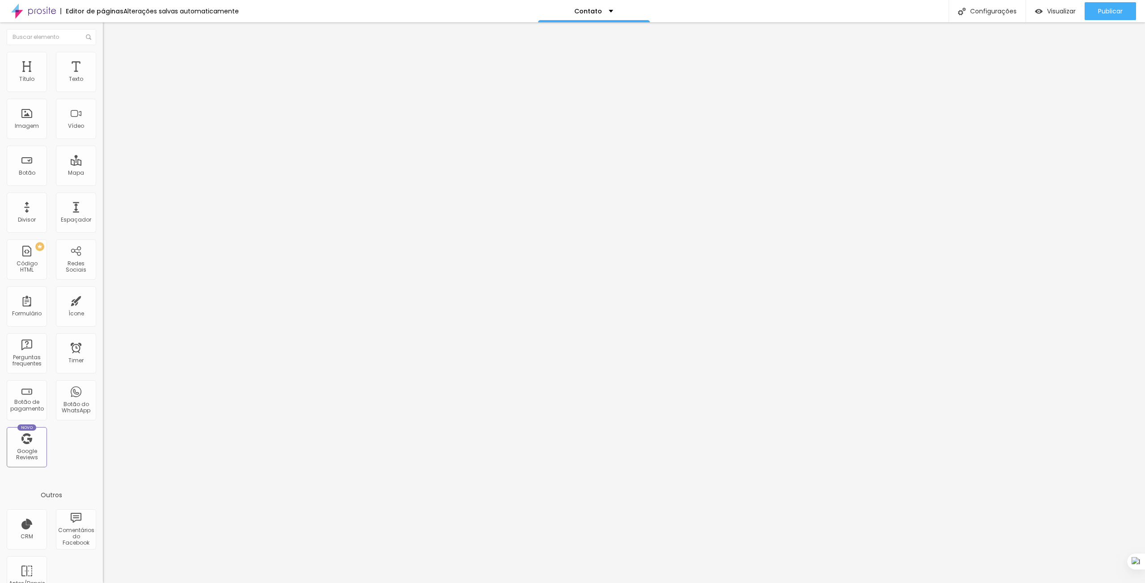
click at [37, 12] on img at bounding box center [33, 11] width 45 height 22
